Goal: Task Accomplishment & Management: Manage account settings

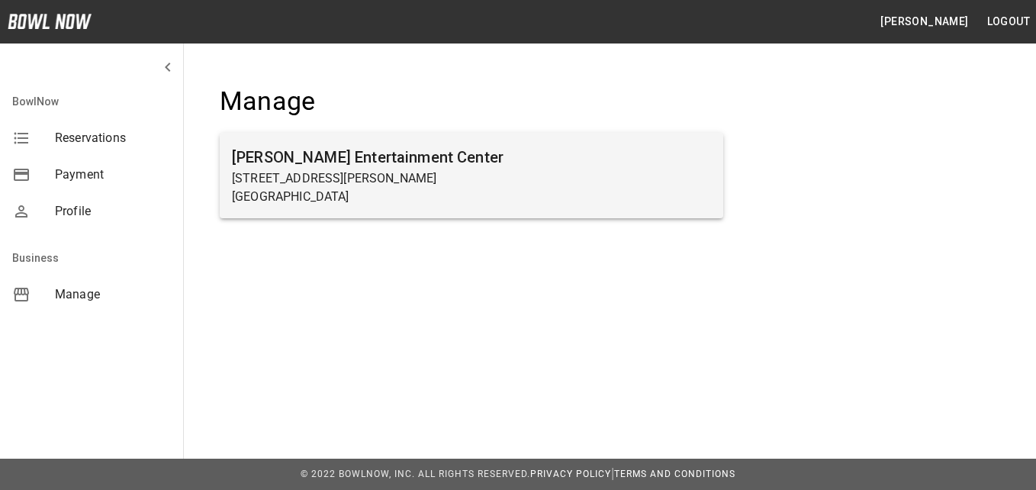
click at [391, 179] on p "[STREET_ADDRESS][PERSON_NAME]" at bounding box center [471, 178] width 479 height 18
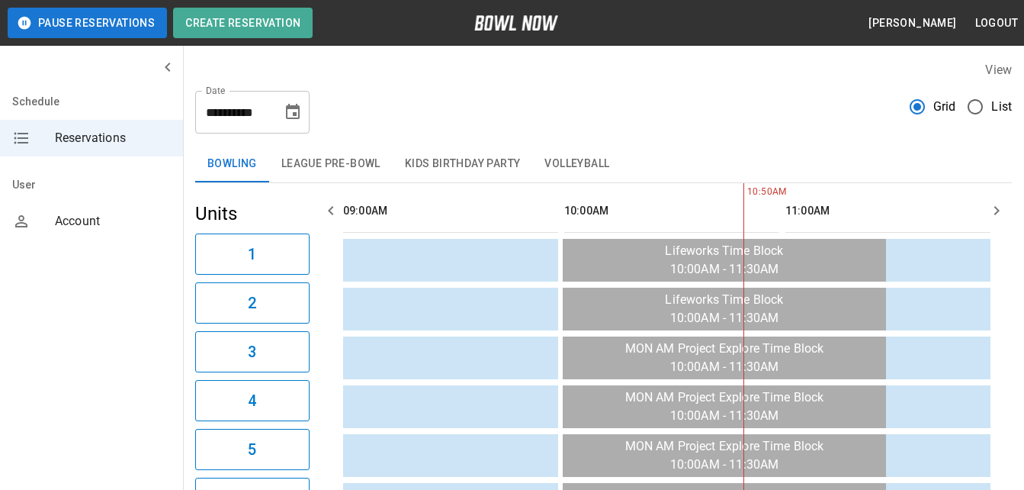
scroll to position [0, 221]
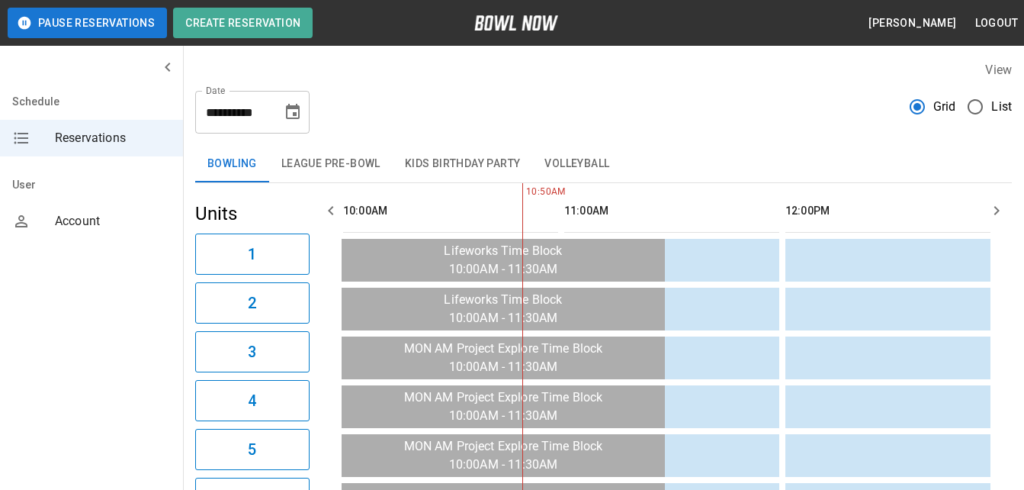
click at [299, 116] on icon "Choose date, selected date is Aug 25, 2025" at bounding box center [293, 111] width 14 height 15
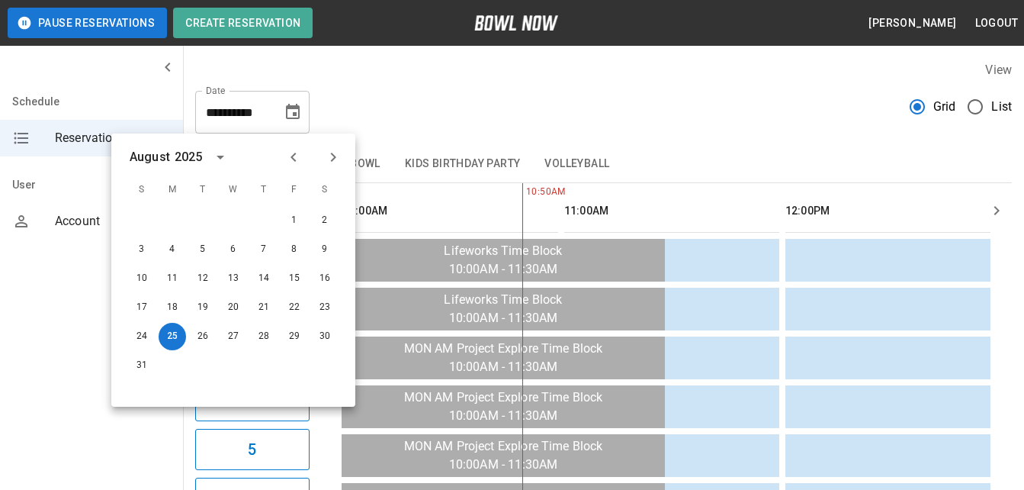
click at [334, 159] on icon "Next month" at bounding box center [333, 157] width 5 height 9
click at [143, 247] on button "7" at bounding box center [141, 249] width 27 height 27
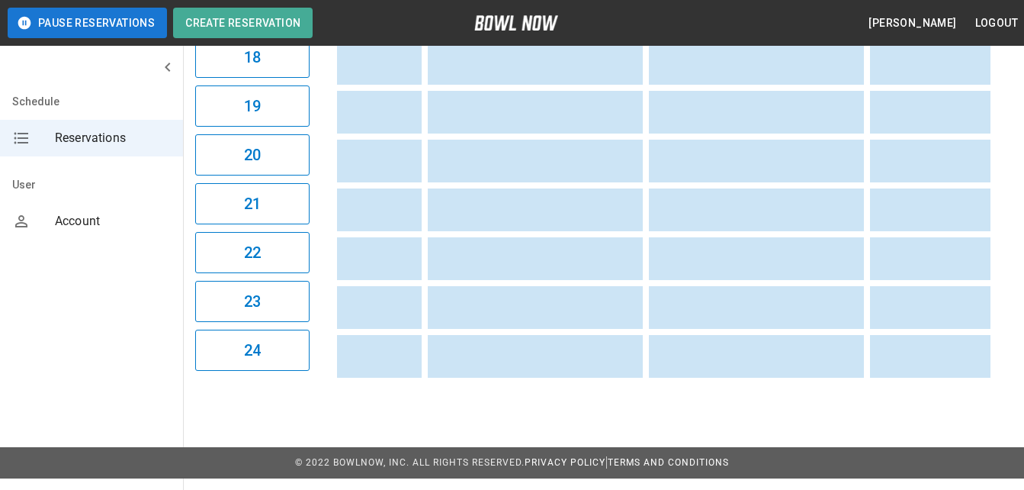
scroll to position [0, 591]
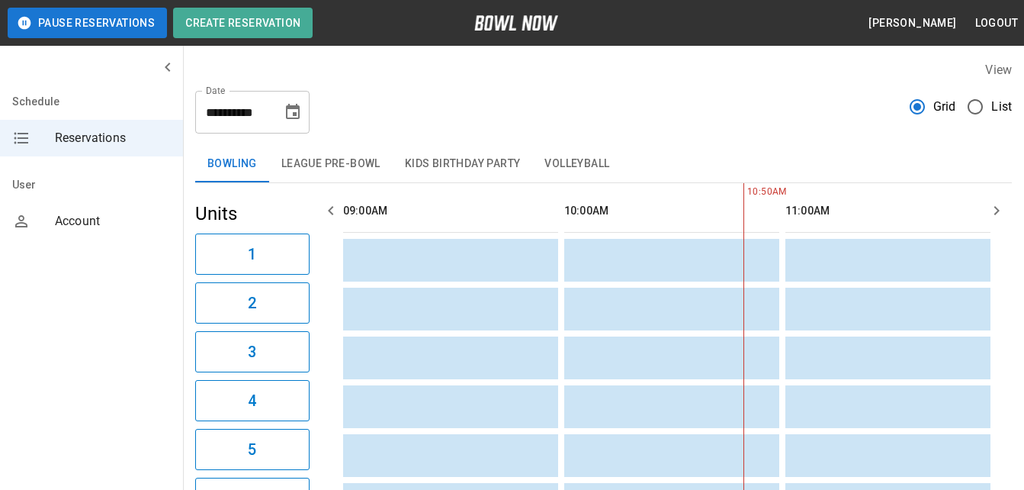
click at [288, 108] on icon "Choose date, selected date is Sep 7, 2025" at bounding box center [293, 111] width 14 height 15
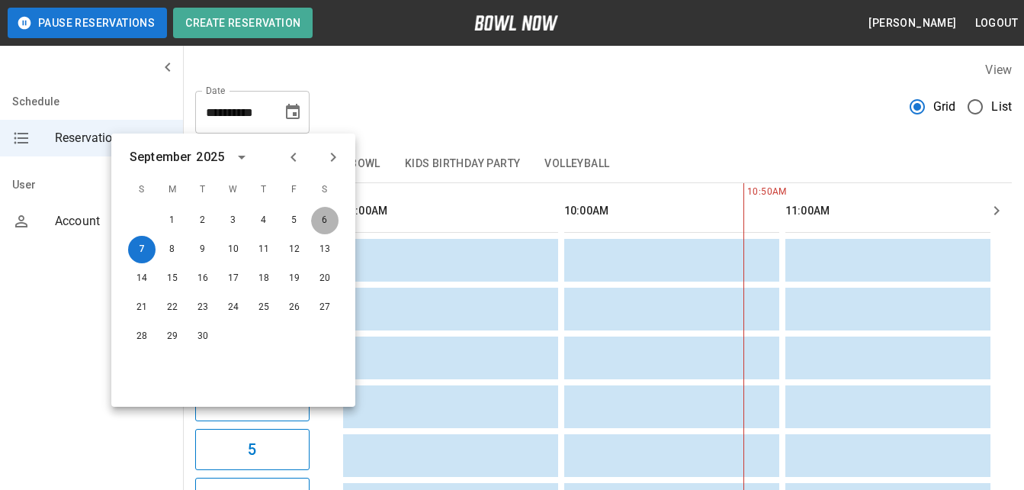
click at [326, 225] on button "6" at bounding box center [324, 220] width 27 height 27
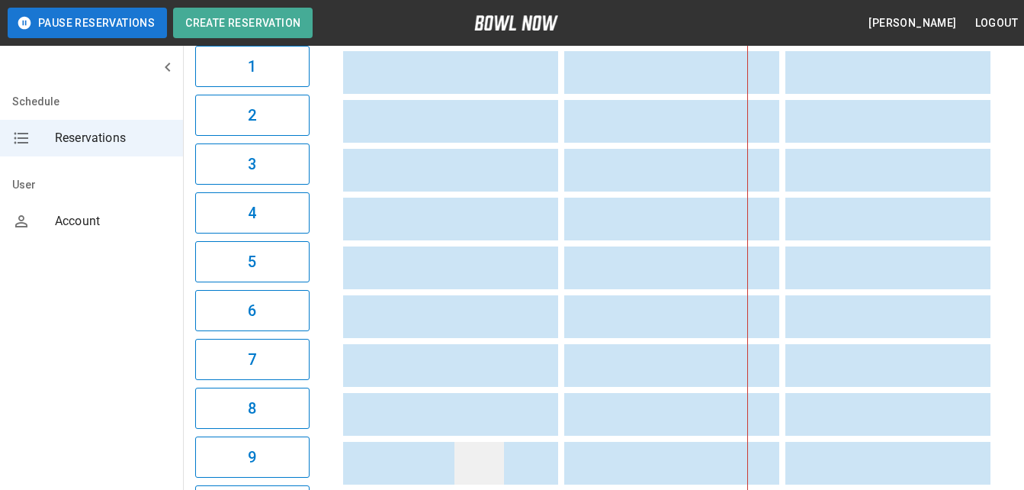
scroll to position [0, 0]
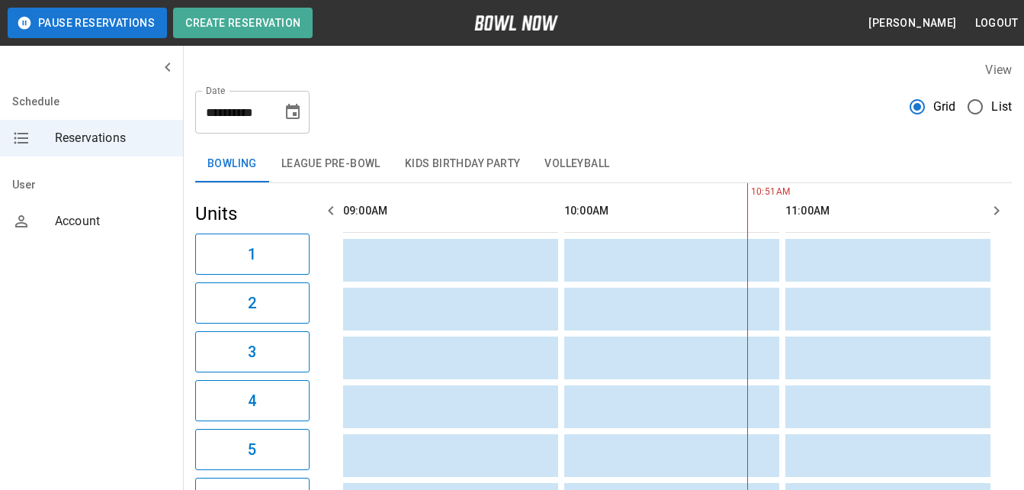
click at [471, 164] on button "Kids Birthday Party" at bounding box center [463, 164] width 140 height 37
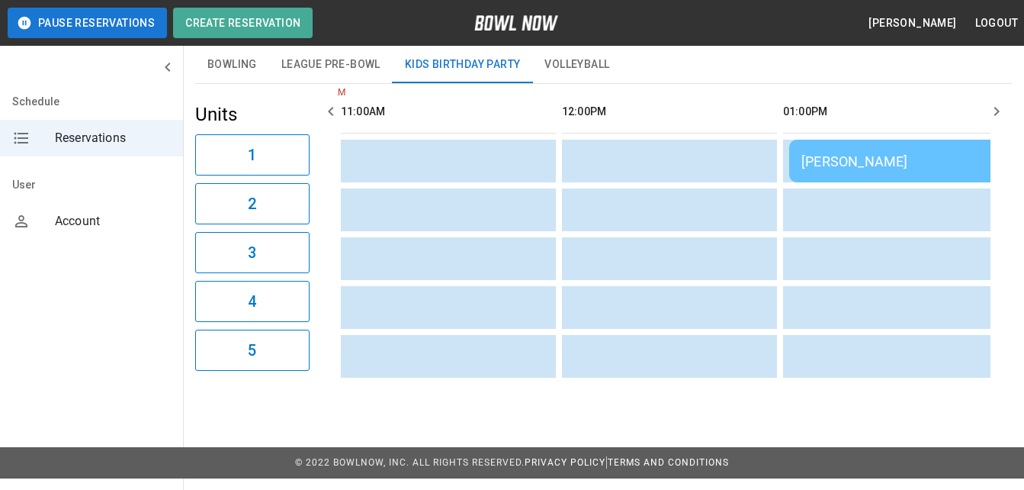
scroll to position [0, 1198]
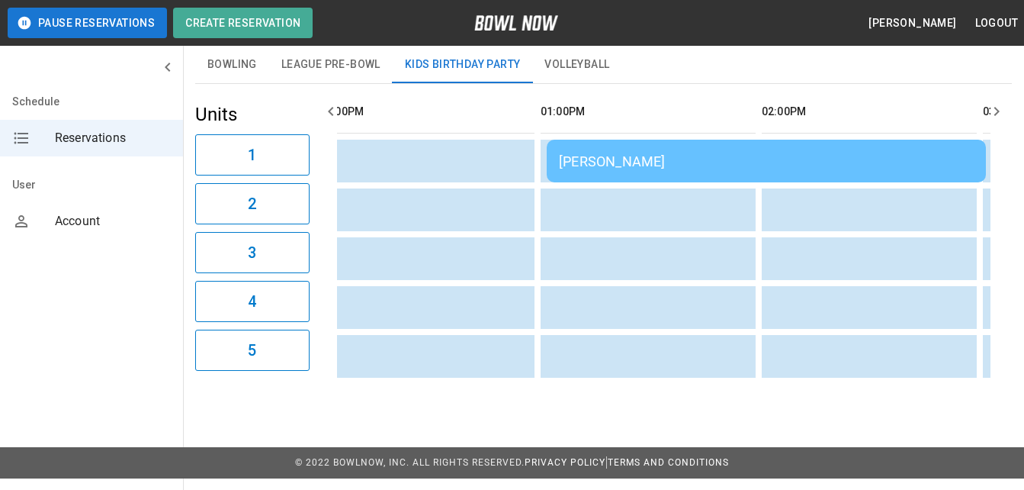
click at [616, 162] on div "[PERSON_NAME]" at bounding box center [766, 161] width 415 height 16
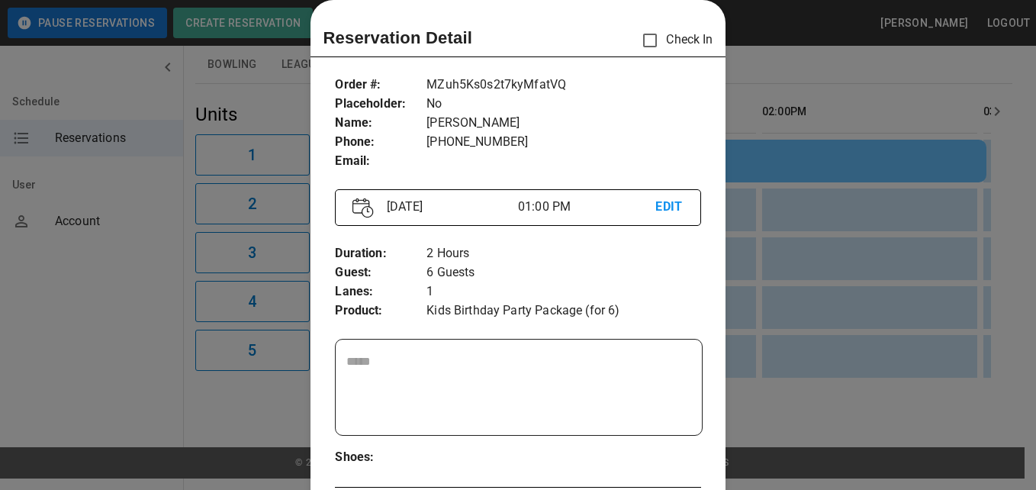
click at [857, 438] on div at bounding box center [518, 245] width 1036 height 490
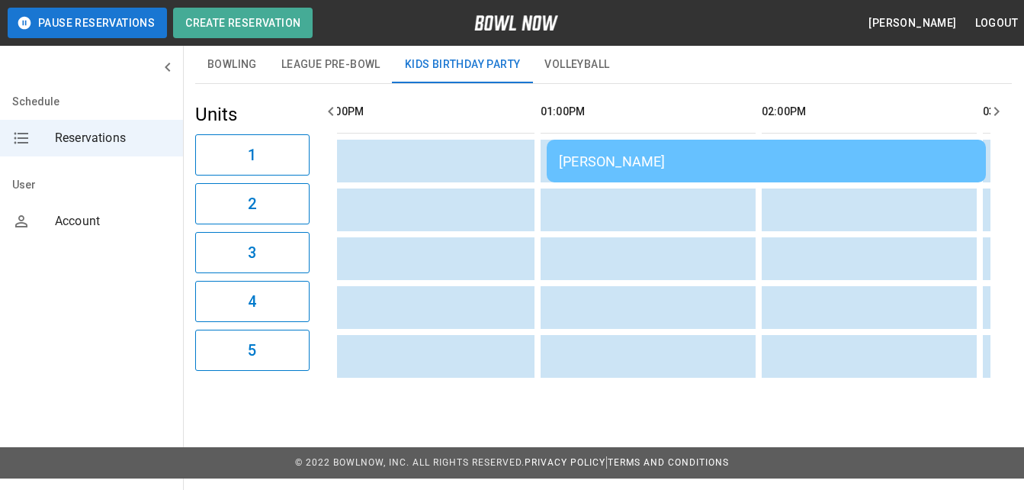
click at [627, 155] on div "[PERSON_NAME]" at bounding box center [766, 161] width 415 height 16
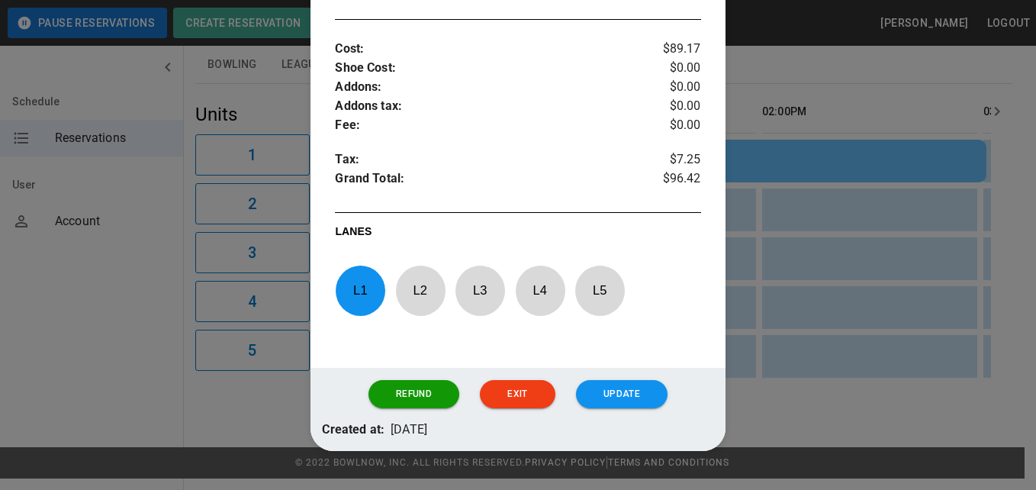
scroll to position [558, 0]
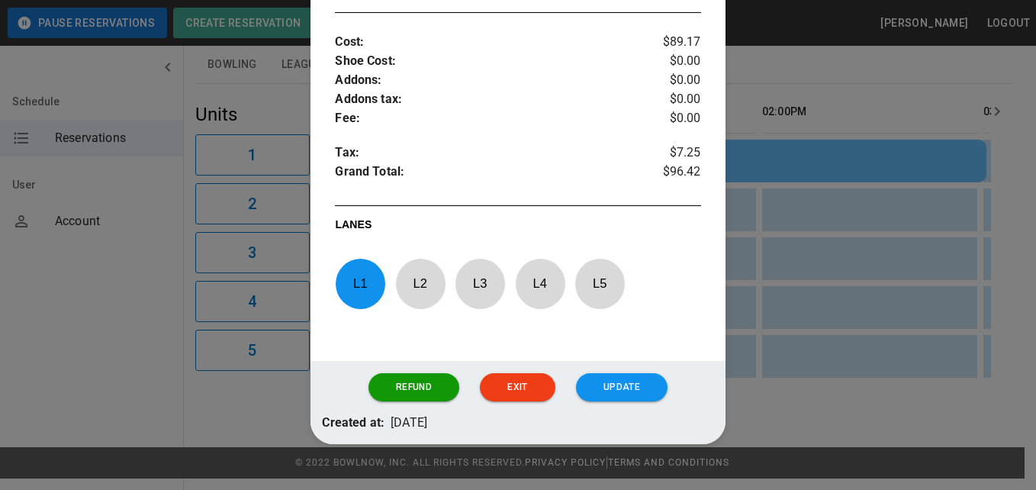
click at [828, 93] on div at bounding box center [518, 245] width 1036 height 490
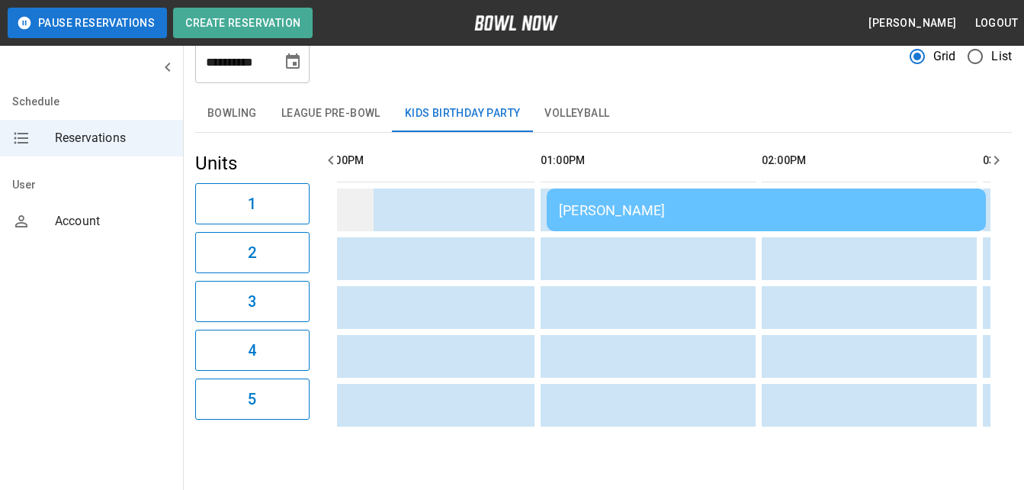
scroll to position [0, 0]
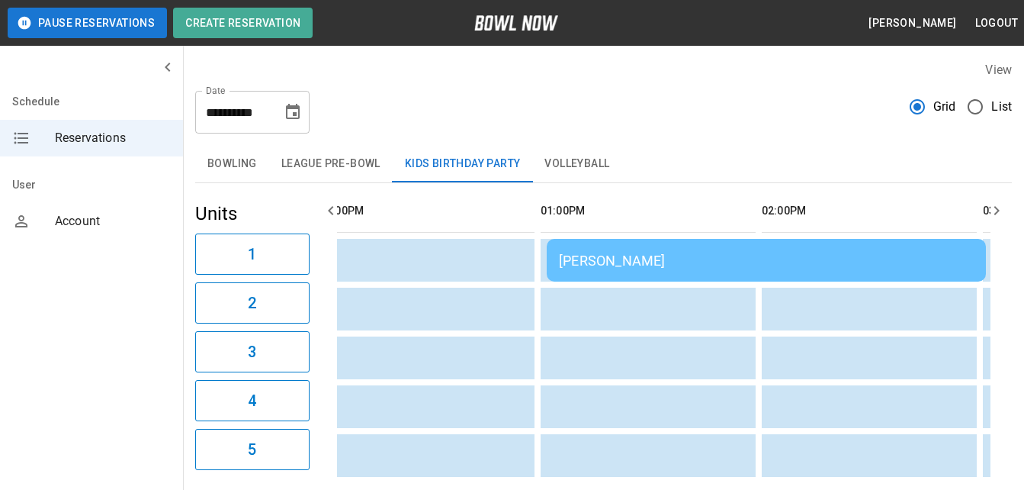
click at [286, 105] on icon "Choose date, selected date is Sep 6, 2025" at bounding box center [293, 112] width 18 height 18
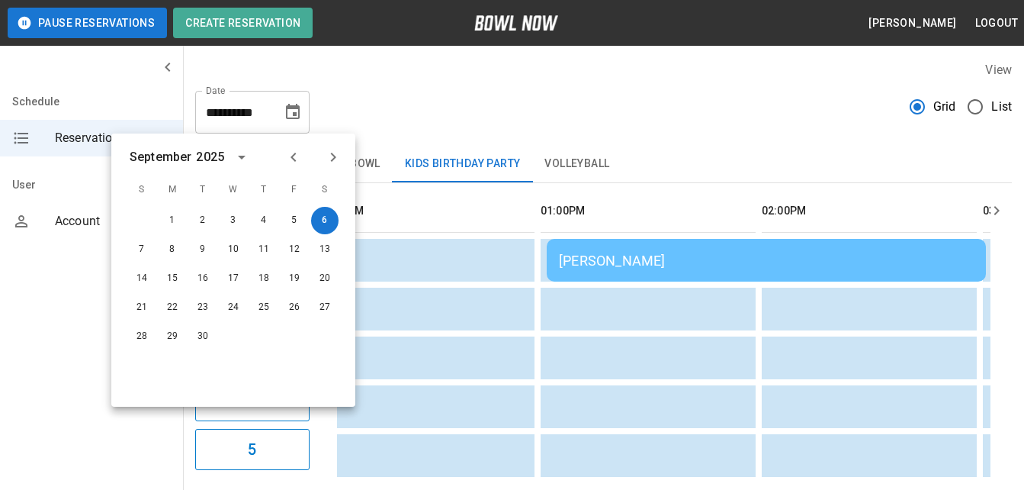
click at [340, 160] on icon "Next month" at bounding box center [333, 157] width 18 height 18
click at [319, 306] on button "22" at bounding box center [324, 307] width 27 height 27
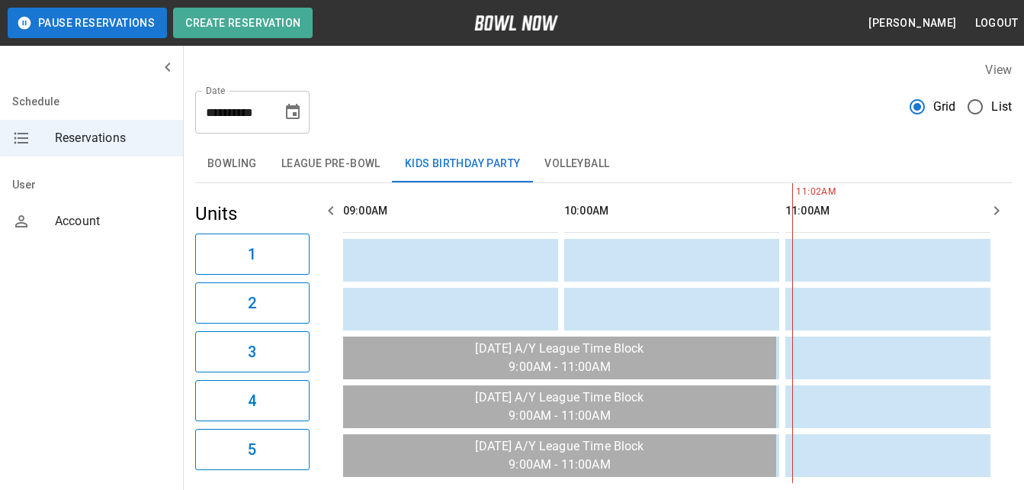
click at [288, 113] on icon "Choose date, selected date is Nov 22, 2025" at bounding box center [293, 111] width 14 height 15
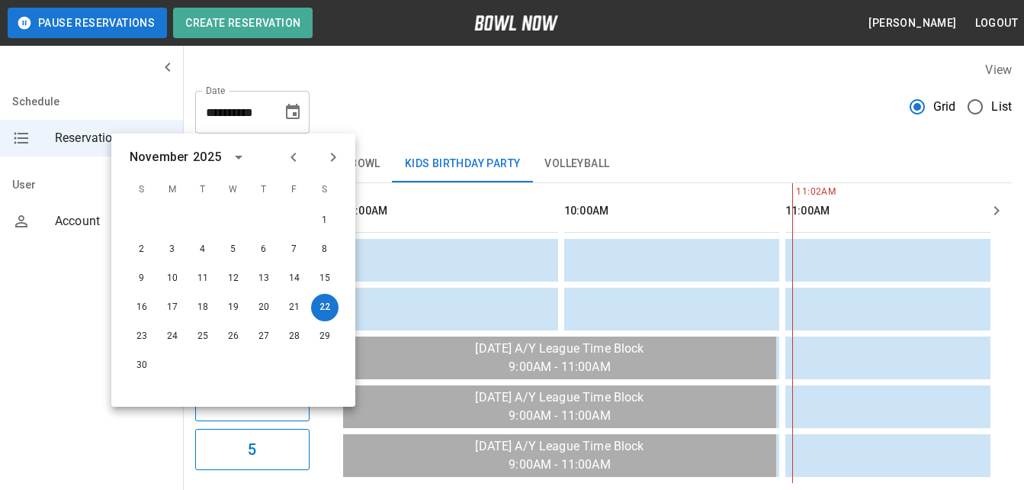
click at [286, 159] on icon "Previous month" at bounding box center [294, 157] width 18 height 18
click at [287, 159] on icon "Previous month" at bounding box center [294, 157] width 18 height 18
click at [332, 220] on button "6" at bounding box center [324, 220] width 27 height 27
type input "**********"
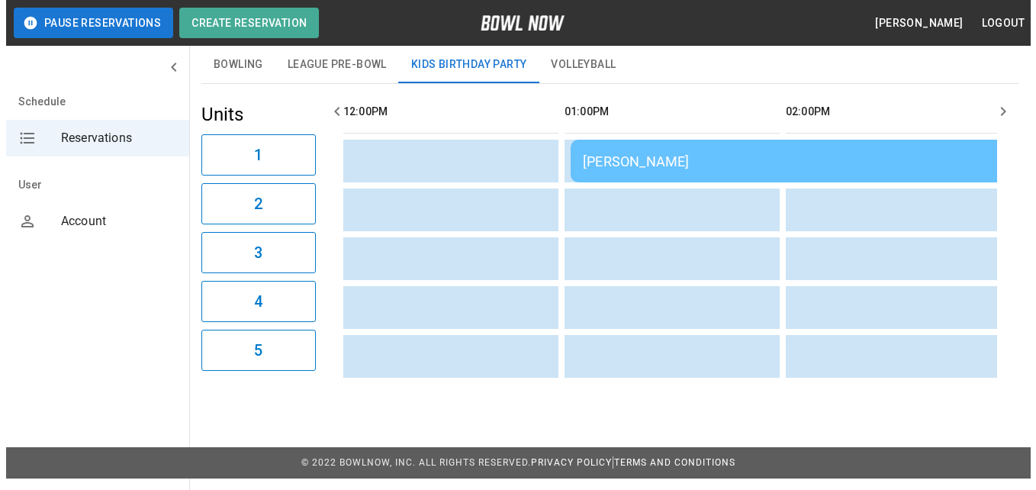
scroll to position [0, 876]
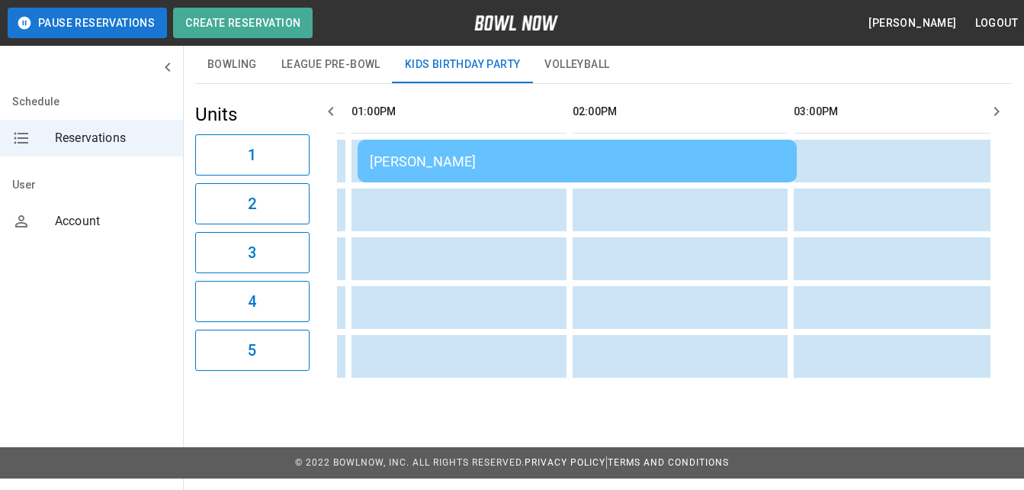
click at [486, 166] on div "[PERSON_NAME]" at bounding box center [577, 161] width 415 height 16
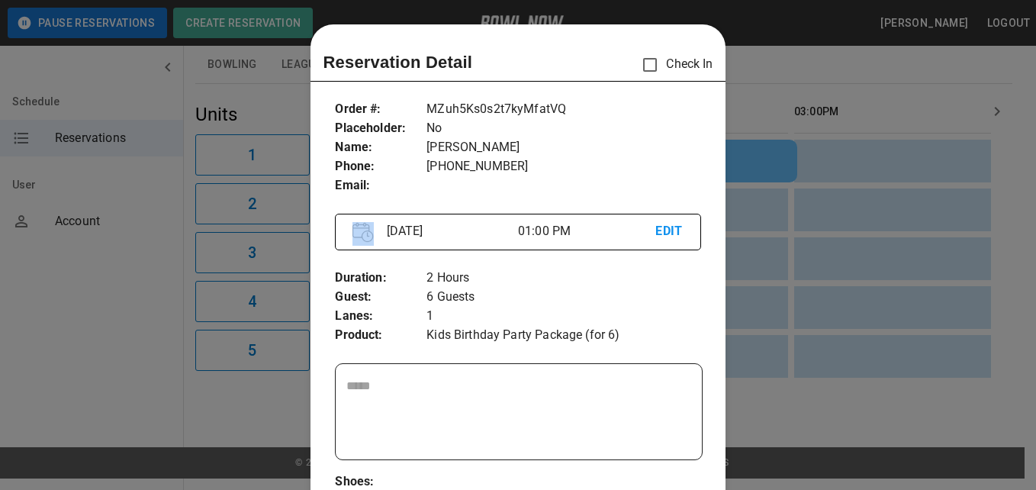
click at [486, 176] on p at bounding box center [563, 185] width 274 height 19
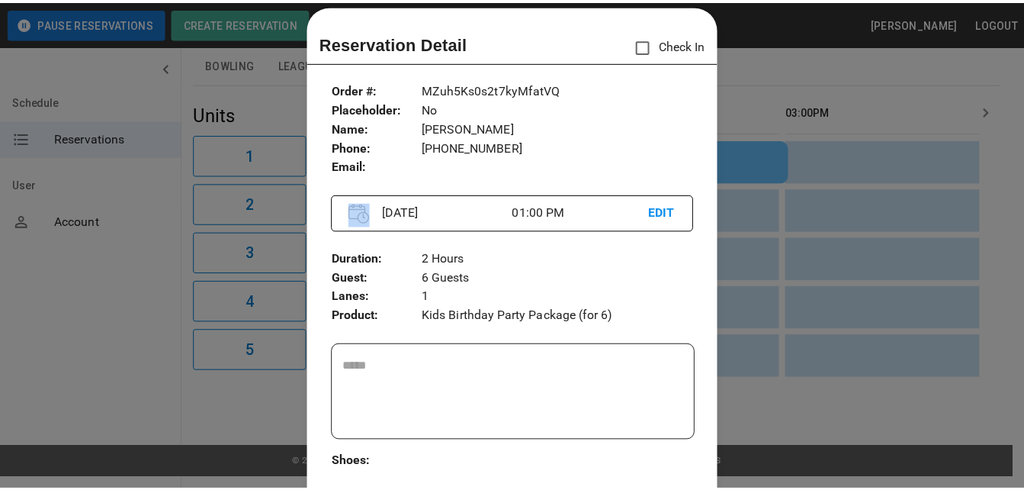
scroll to position [0, 0]
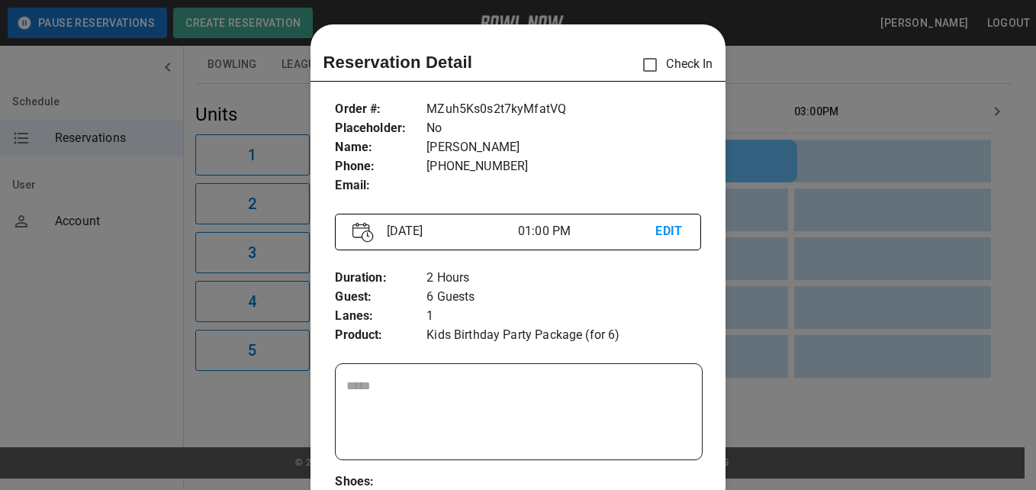
click at [793, 18] on div at bounding box center [518, 245] width 1036 height 490
